Goal: Check status: Check status

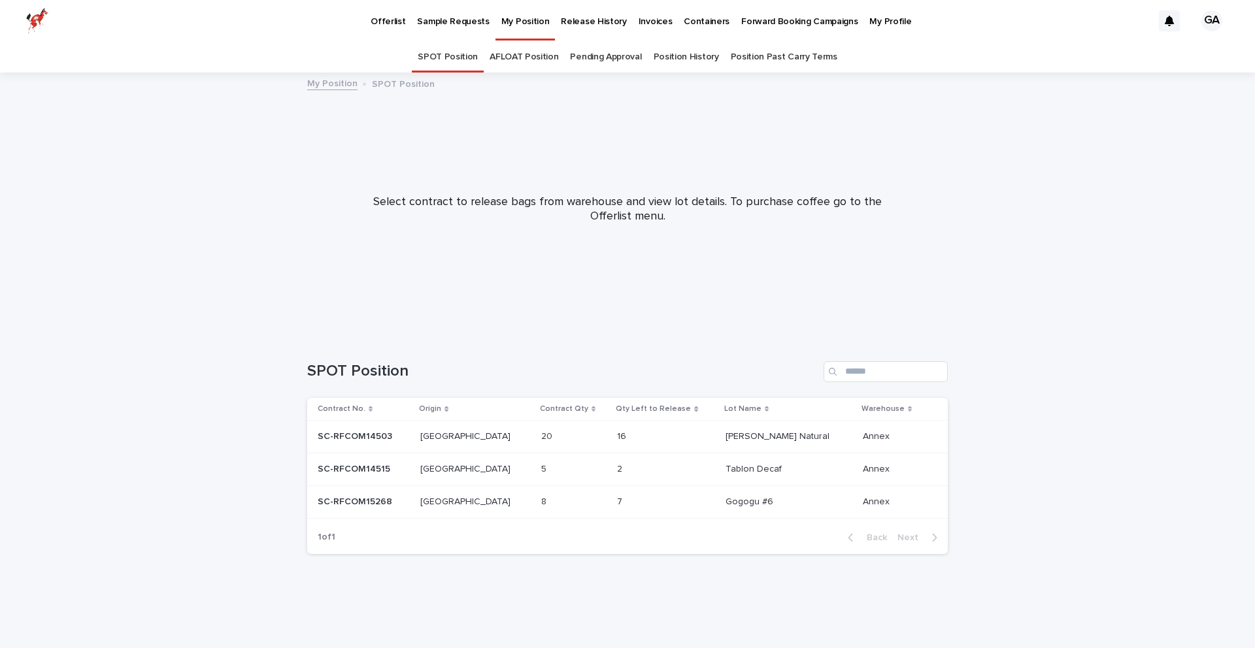
click at [685, 435] on div "16 16" at bounding box center [666, 437] width 98 height 22
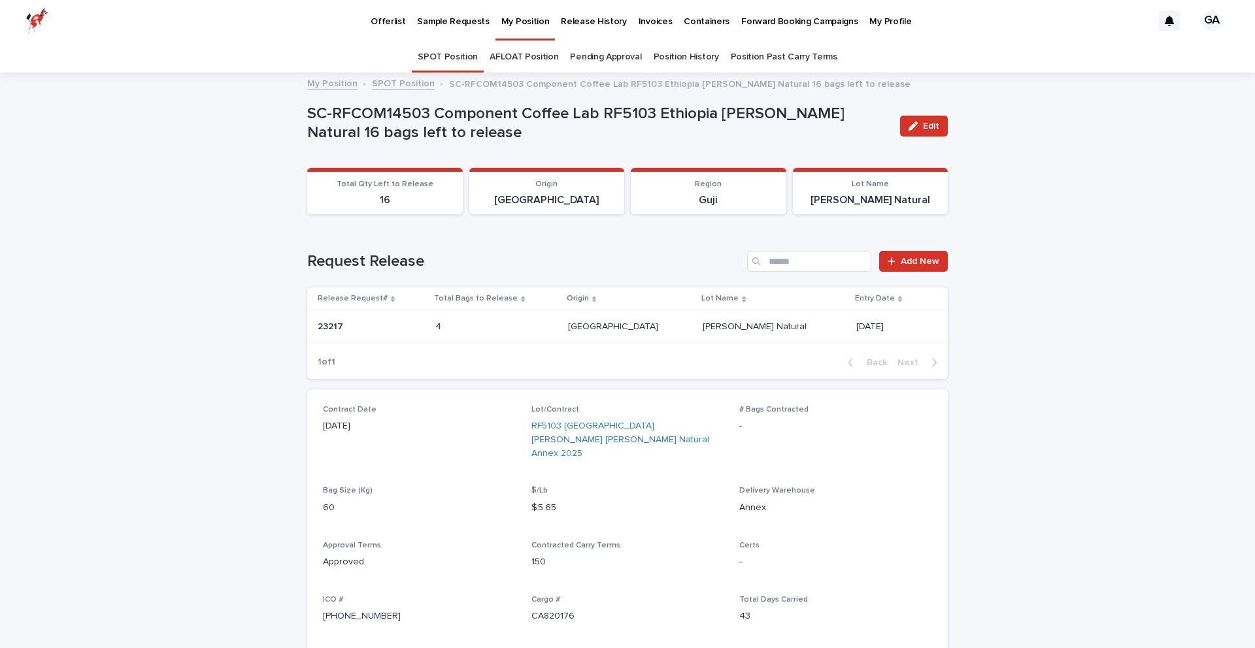
click at [521, 27] on p "My Position" at bounding box center [525, 13] width 48 height 27
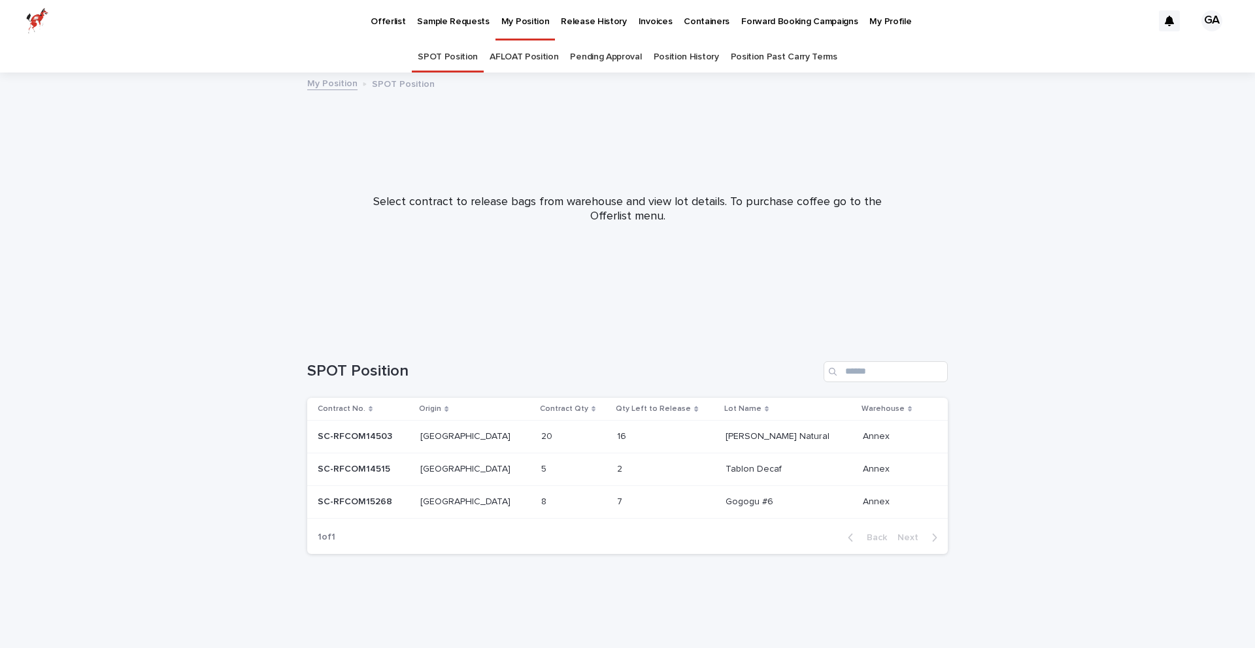
click at [672, 498] on div "7 7" at bounding box center [666, 502] width 98 height 22
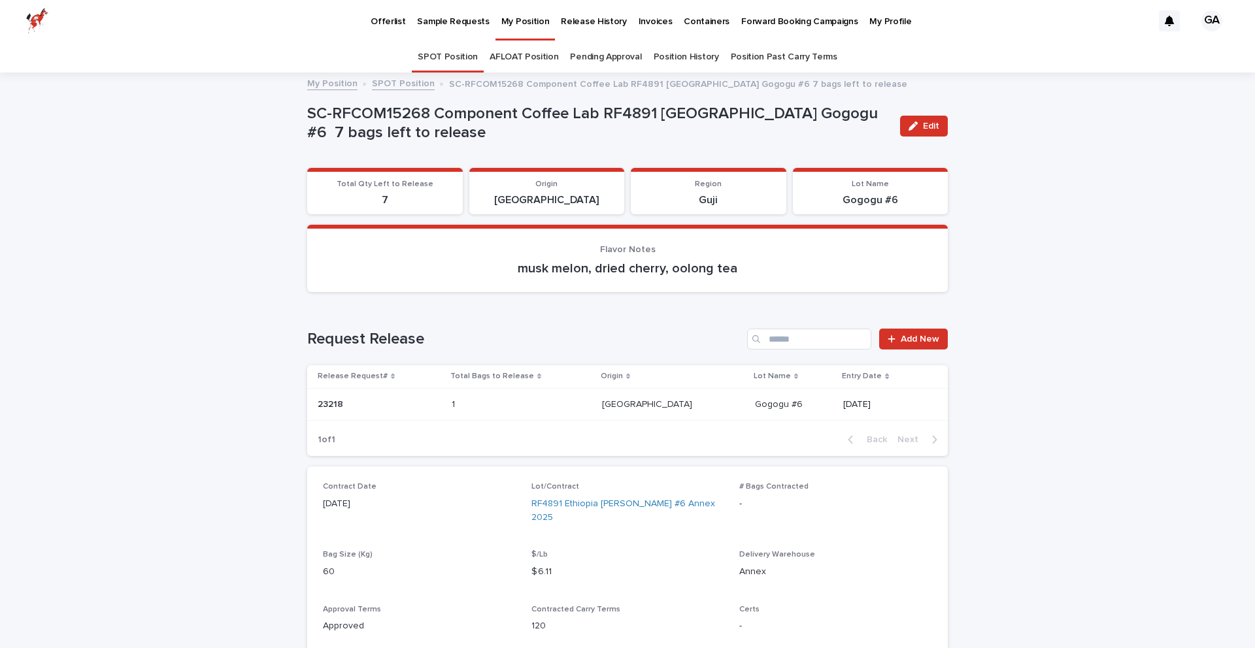
click at [598, 56] on link "Pending Approval" at bounding box center [605, 57] width 71 height 31
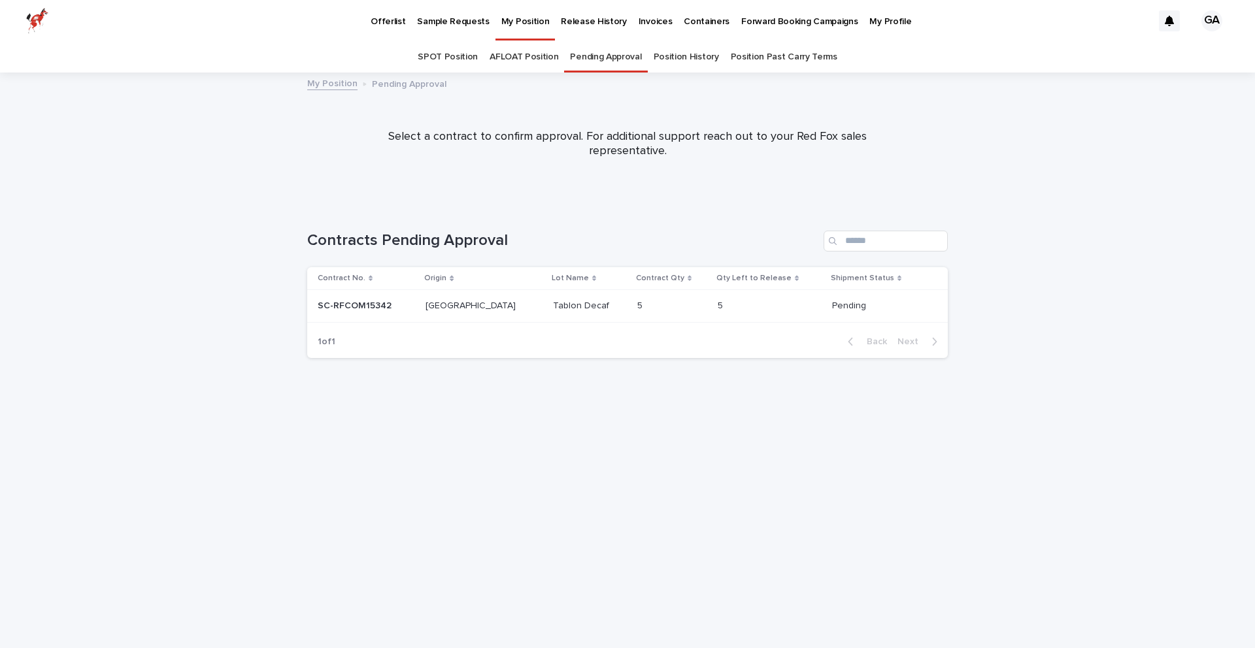
click at [586, 23] on p "Release History" at bounding box center [593, 13] width 65 height 27
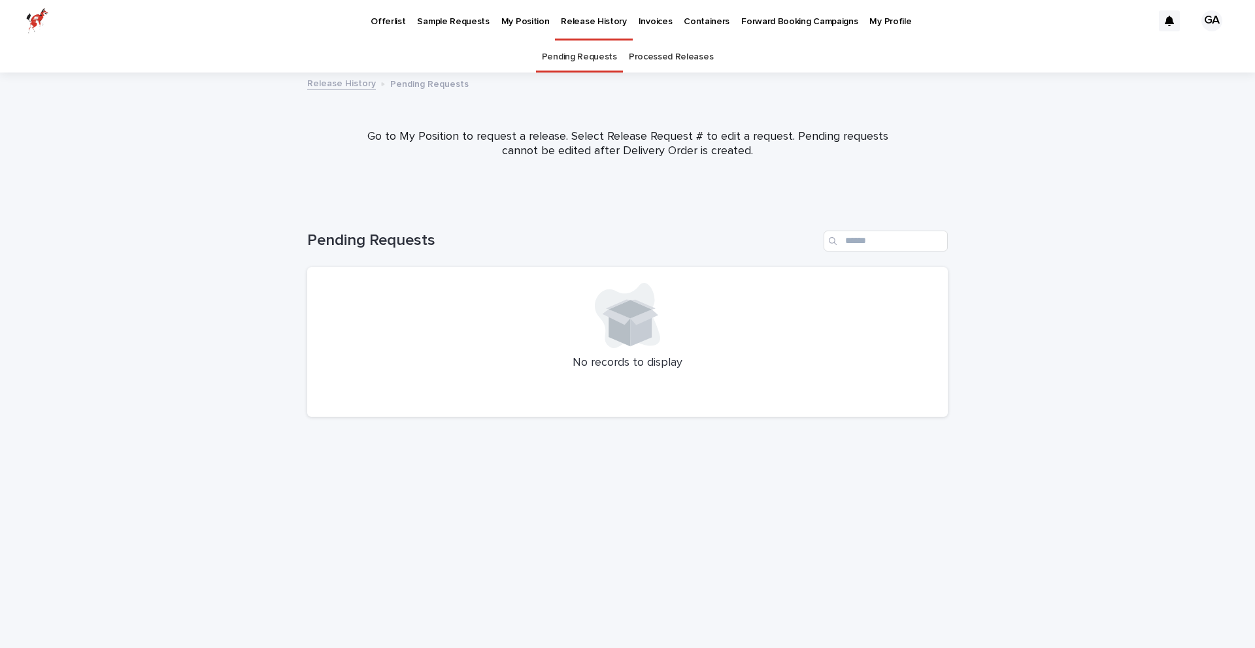
click at [654, 61] on link "Processed Releases" at bounding box center [671, 57] width 84 height 31
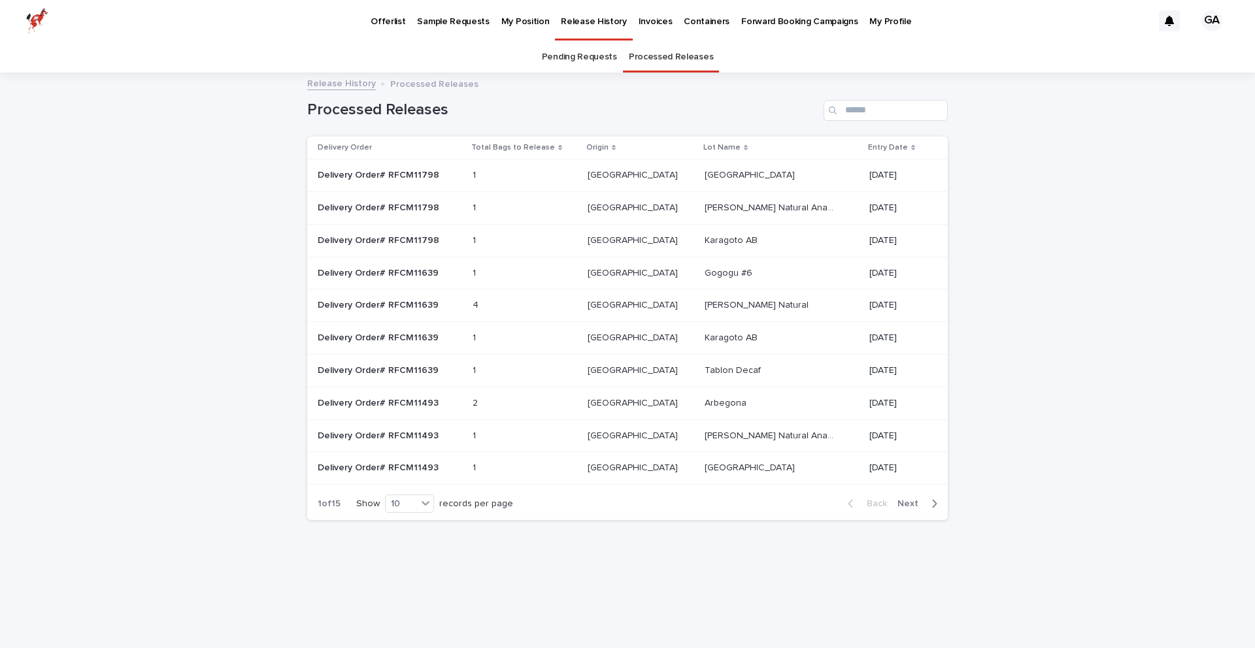
click at [704, 171] on p "[GEOGRAPHIC_DATA]" at bounding box center [750, 174] width 93 height 14
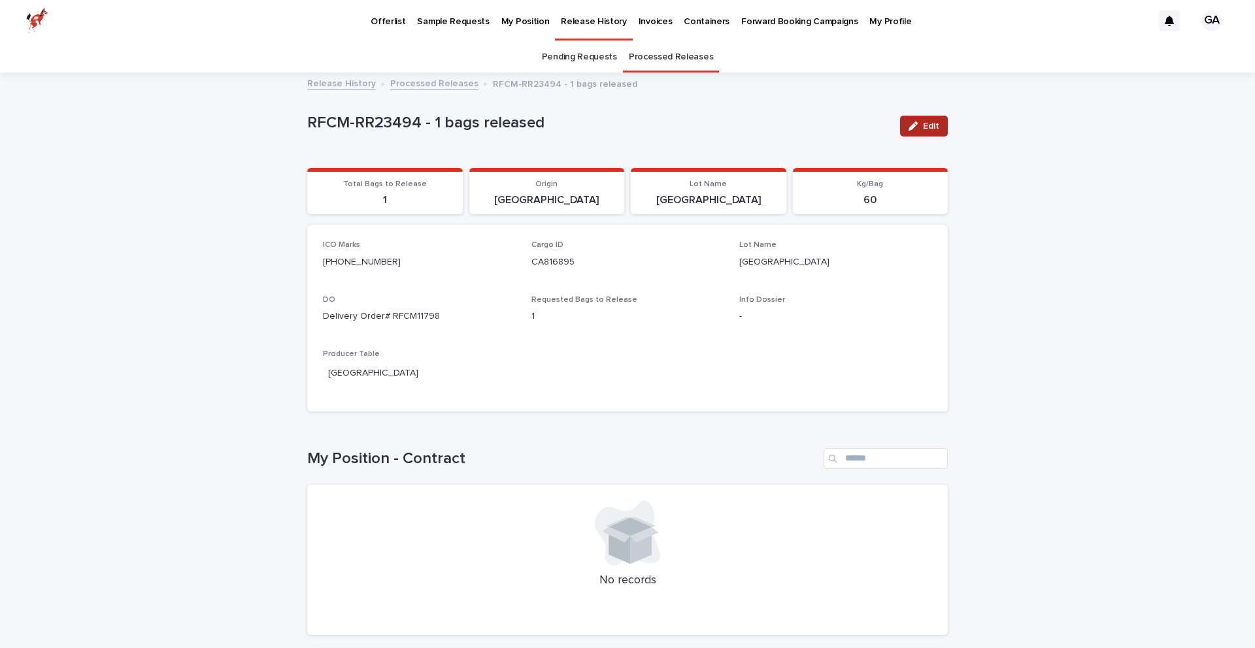
click at [917, 124] on icon "button" at bounding box center [912, 126] width 9 height 9
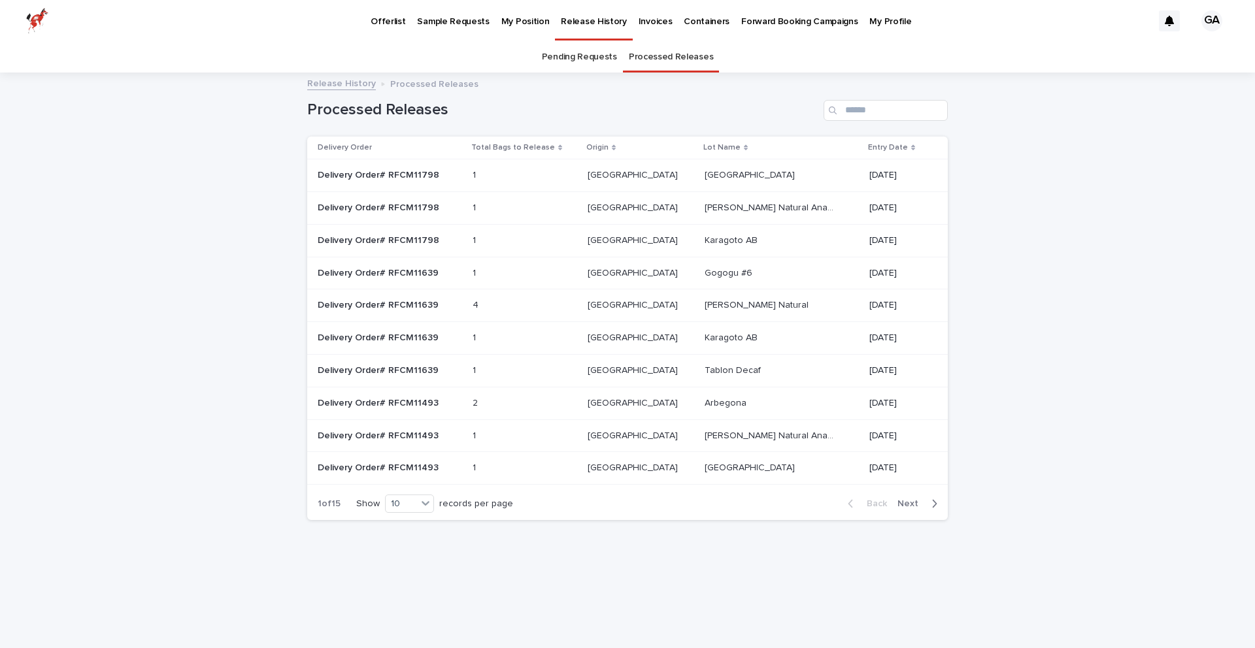
click at [704, 201] on p "[PERSON_NAME] Natural Anaerobic" at bounding box center [770, 207] width 133 height 14
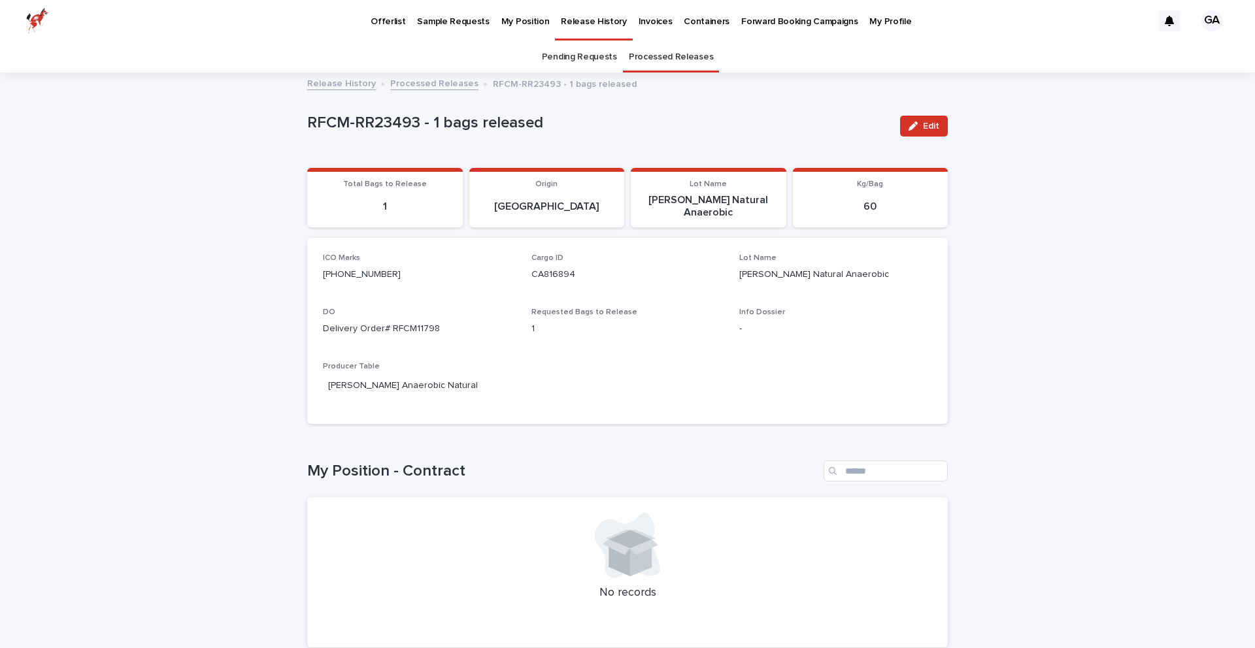
scroll to position [75, 0]
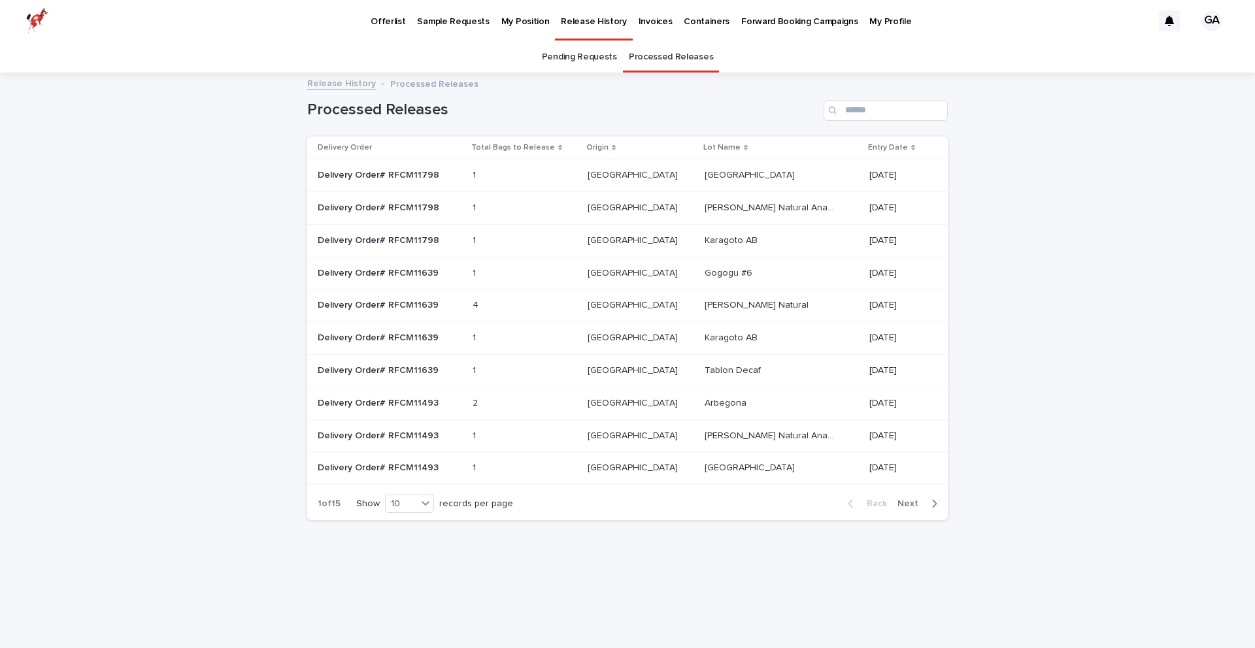
click at [757, 233] on div "Karagoto AB Karagoto AB" at bounding box center [781, 241] width 154 height 22
click at [471, 179] on table "Delivery Order Total Bags to Release Origin Lot Name Entry Date Delivery Order#…" at bounding box center [627, 311] width 640 height 348
click at [511, 176] on p at bounding box center [504, 175] width 65 height 11
